Goal: Transaction & Acquisition: Purchase product/service

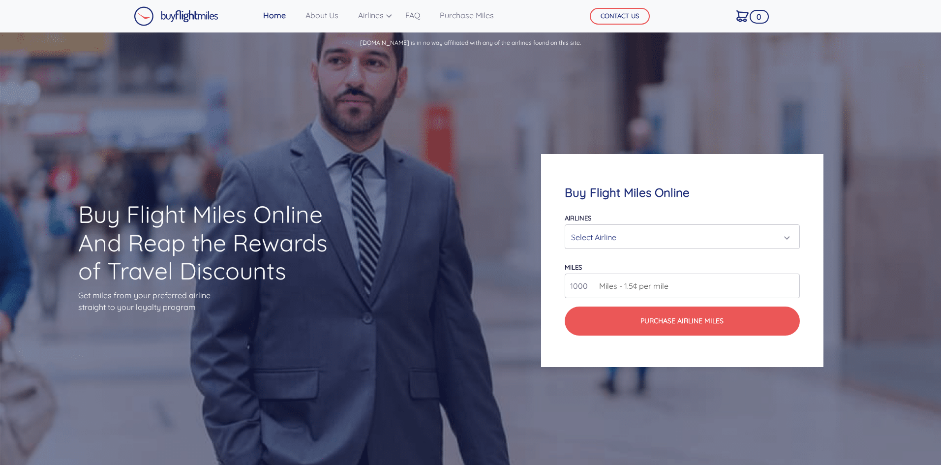
click at [607, 225] on div "Select Airline" at bounding box center [682, 237] width 234 height 24
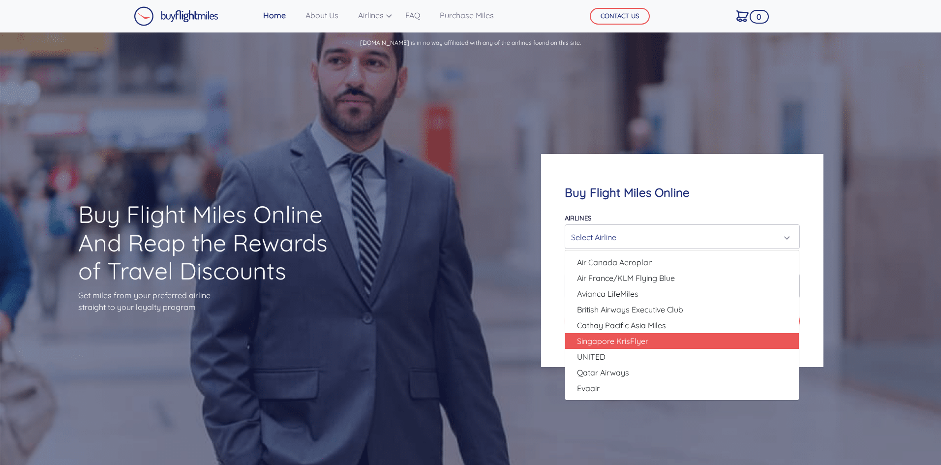
click at [629, 342] on span "Singapore KrisFlyer" at bounding box center [612, 341] width 71 height 12
select select "Singapore KrisFlyer"
type input "80000"
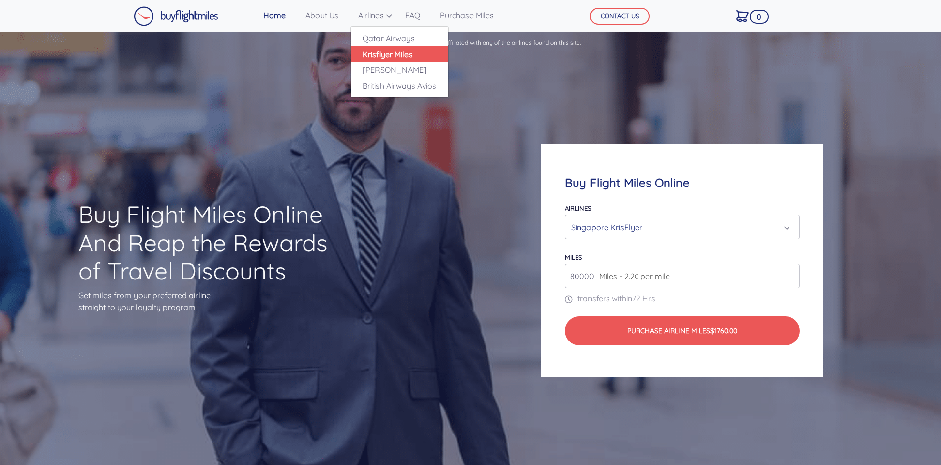
click at [405, 56] on link "Krisflyer Miles" at bounding box center [399, 54] width 97 height 16
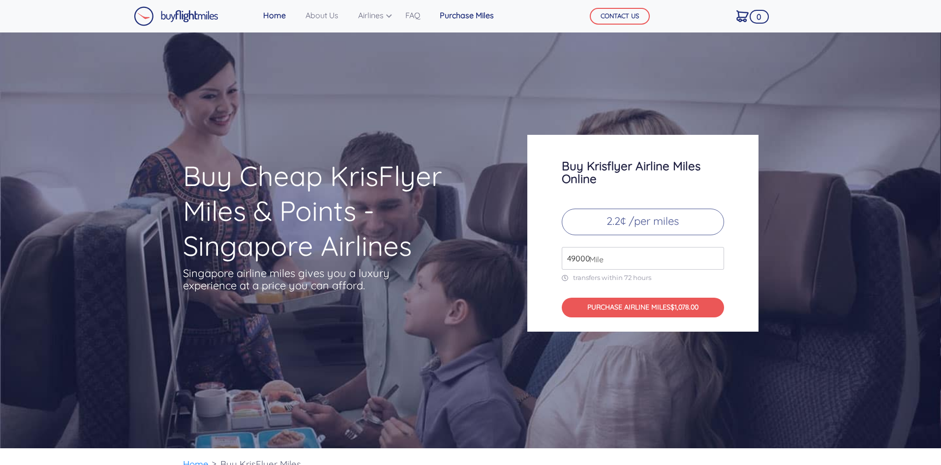
click at [466, 16] on link "Purchase Miles" at bounding box center [467, 15] width 62 height 20
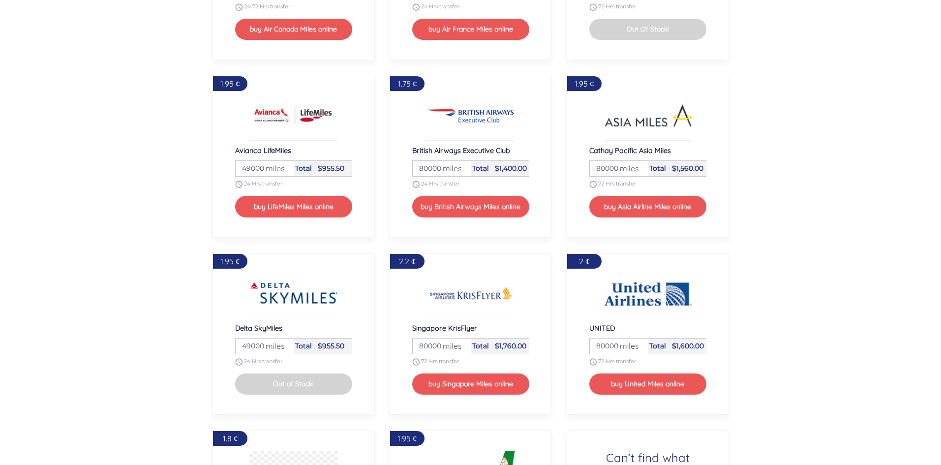
scroll to position [1195, 0]
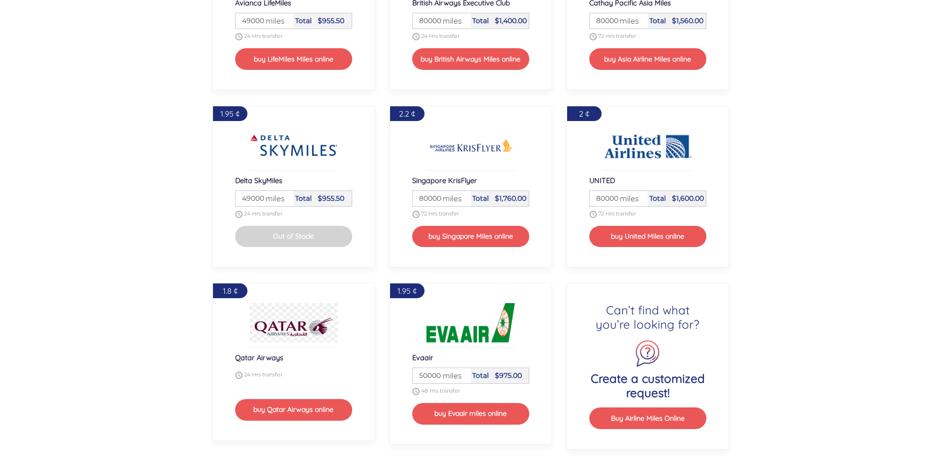
click at [419, 195] on input "80000" at bounding box center [441, 198] width 55 height 15
drag, startPoint x: 418, startPoint y: 197, endPoint x: 469, endPoint y: 198, distance: 51.2
click at [469, 198] on div "Miles 80000 miles" at bounding box center [442, 198] width 58 height 15
type input "290000"
